Goal: Contribute content: Add original content to the website for others to see

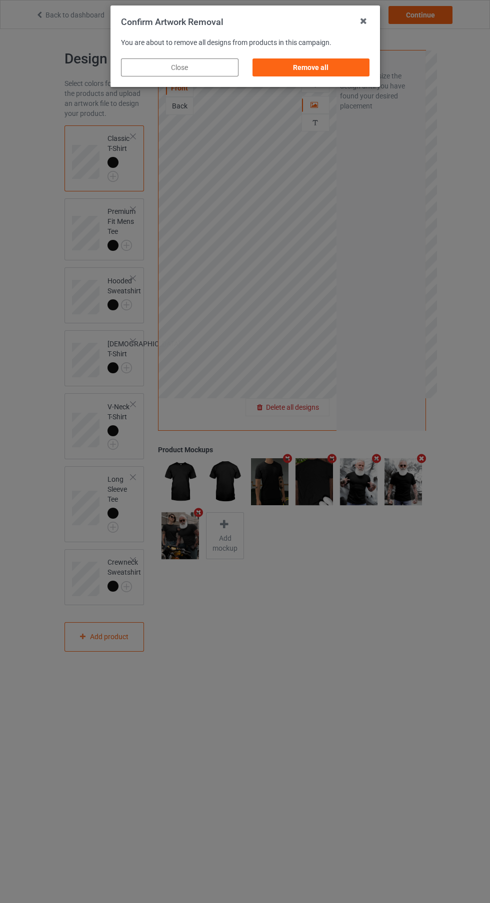
click at [345, 76] on div "Remove all" at bounding box center [310, 67] width 117 height 18
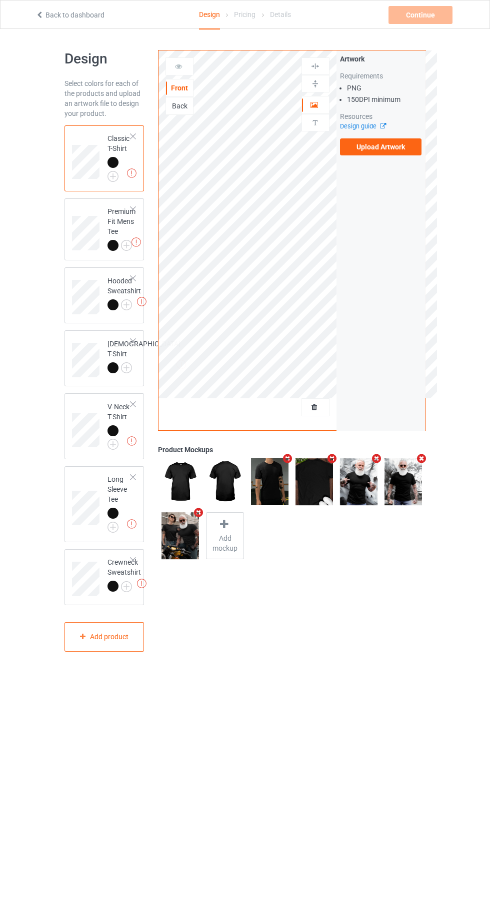
click at [405, 151] on label "Upload Artwork" at bounding box center [381, 146] width 82 height 17
click at [0, 0] on input "Upload Artwork" at bounding box center [0, 0] width 0 height 0
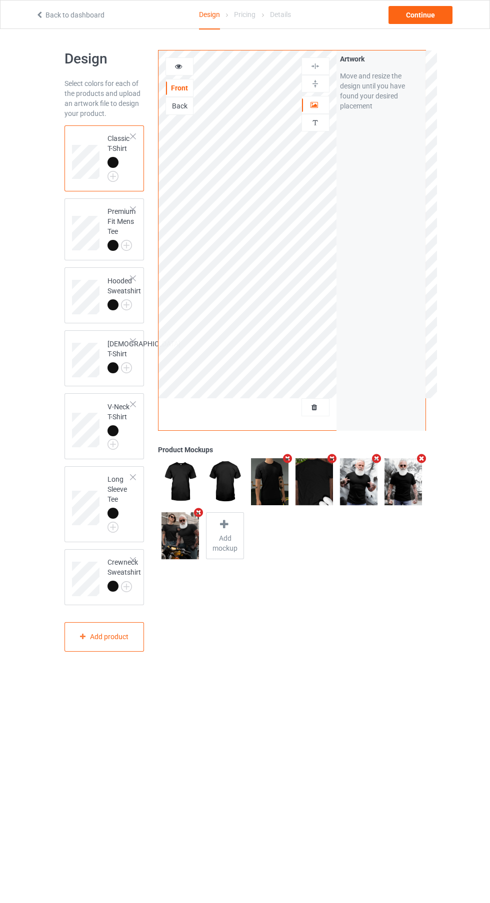
click at [322, 110] on div "Artwork" at bounding box center [315, 105] width 28 height 18
click at [316, 109] on div at bounding box center [315, 105] width 27 height 10
click at [321, 81] on div at bounding box center [315, 83] width 27 height 9
click at [317, 68] on img at bounding box center [314, 65] width 9 height 9
click at [428, 17] on div "Continue" at bounding box center [420, 15] width 64 height 18
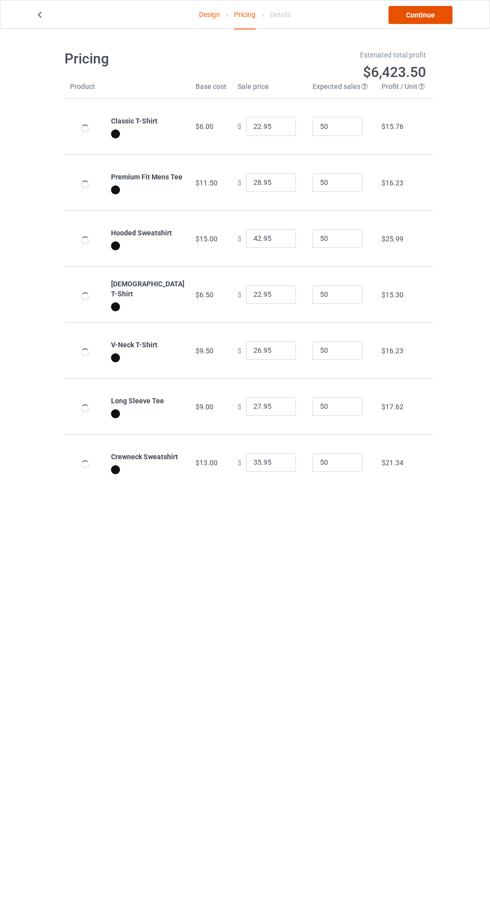
click at [438, 8] on link "Continue" at bounding box center [420, 15] width 64 height 18
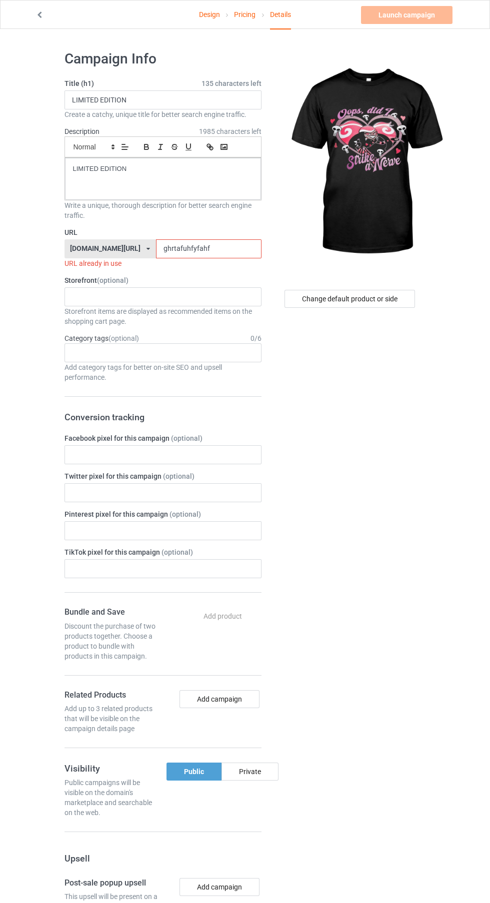
click at [189, 235] on label "URL" at bounding box center [162, 232] width 197 height 10
click at [156, 249] on input "ghrtafuhfyfahf" at bounding box center [208, 248] width 105 height 19
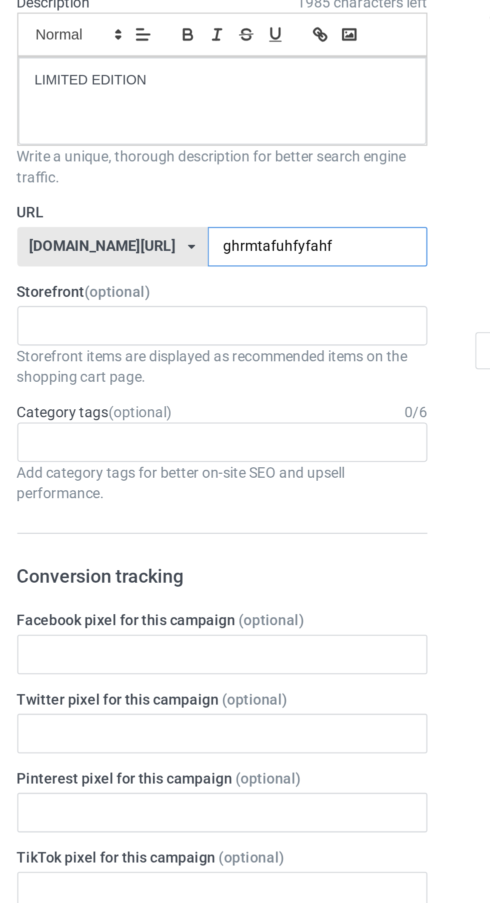
type input "ghrmtafuhfyfahf"
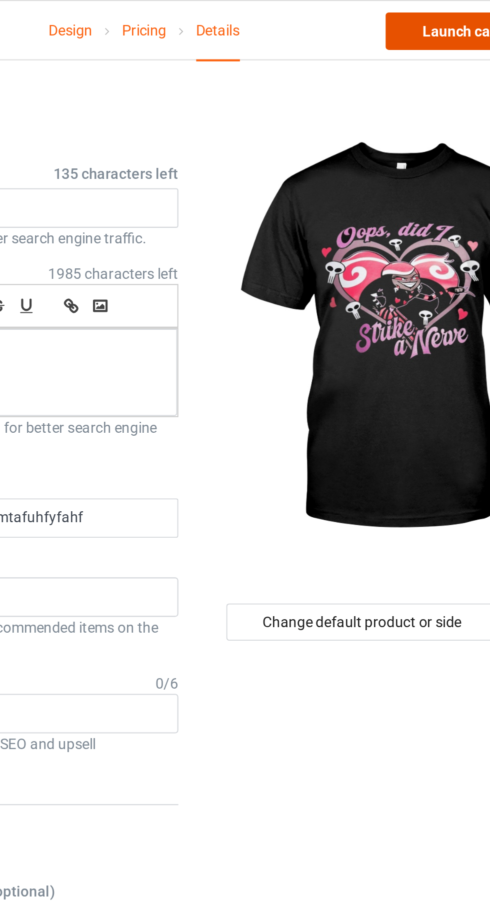
click at [398, 12] on link "Launch campaign" at bounding box center [406, 15] width 91 height 18
